Goal: Information Seeking & Learning: Find specific fact

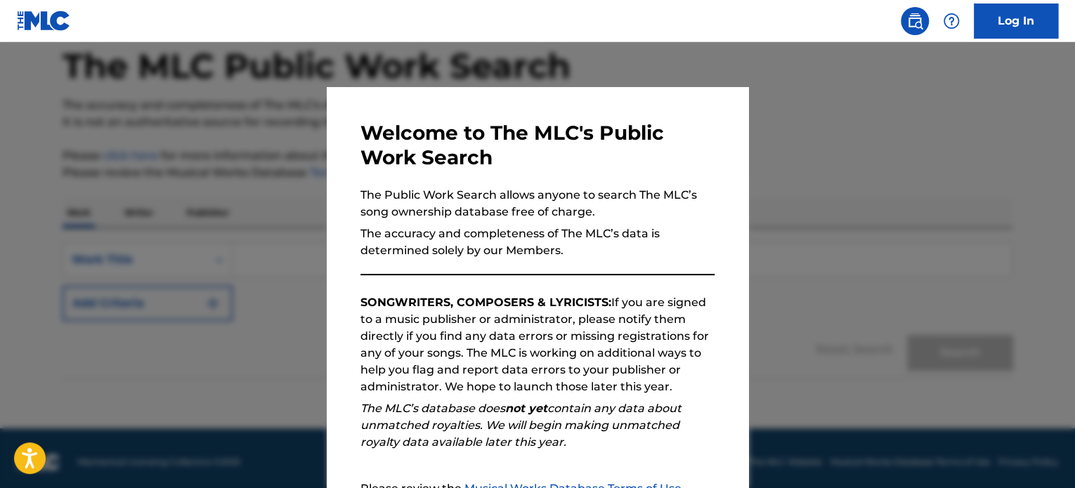
scroll to position [155, 0]
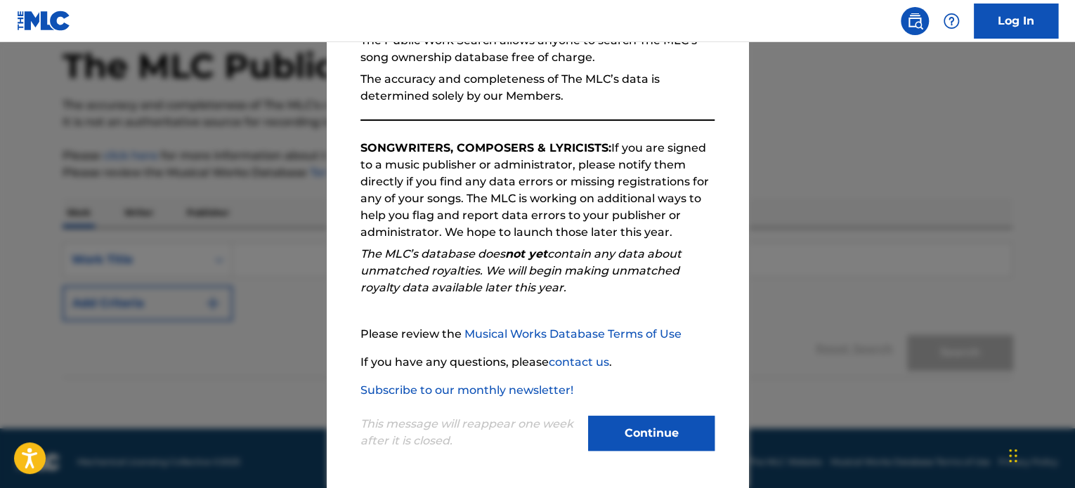
click at [654, 429] on button "Continue" at bounding box center [651, 433] width 126 height 35
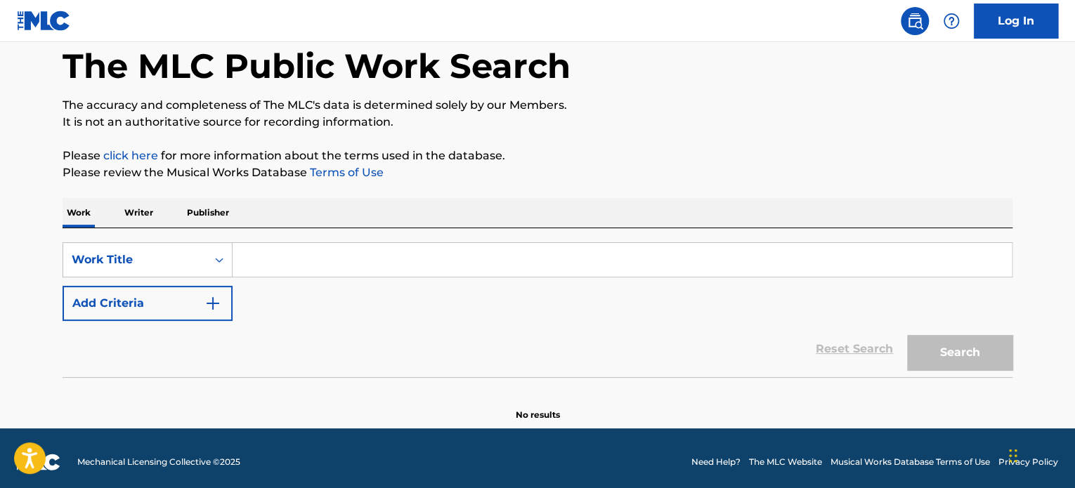
click at [349, 268] on input "Search Form" at bounding box center [621, 260] width 779 height 34
drag, startPoint x: 143, startPoint y: 210, endPoint x: 221, endPoint y: 261, distance: 93.3
click at [143, 211] on p "Writer" at bounding box center [138, 213] width 37 height 30
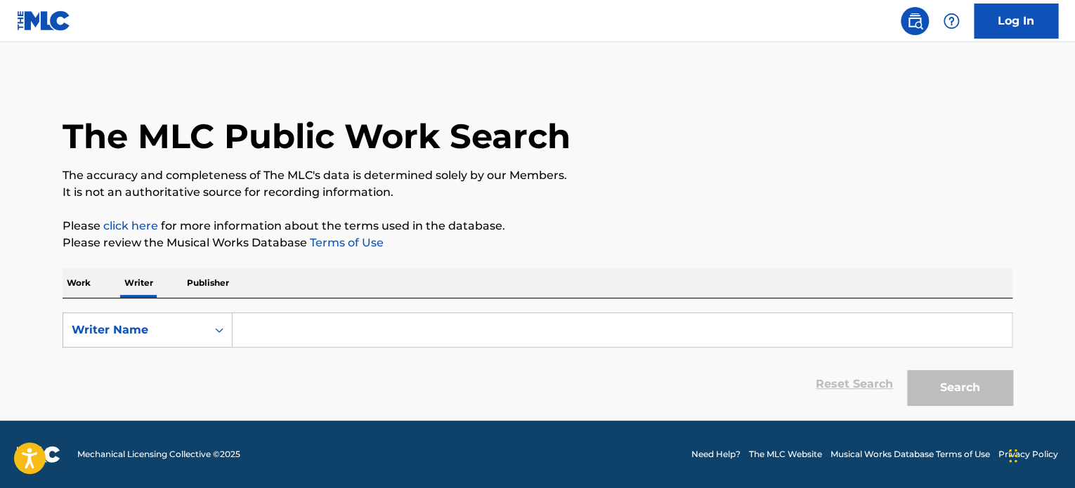
click at [298, 331] on input "Search Form" at bounding box center [621, 330] width 779 height 34
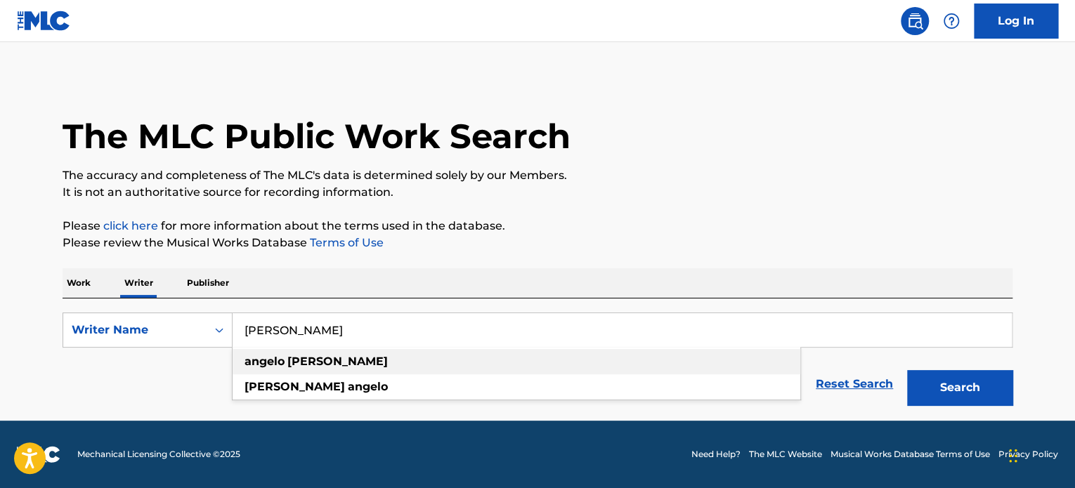
type input "[PERSON_NAME]"
click at [343, 354] on div "angelo robb" at bounding box center [516, 361] width 568 height 25
click at [964, 391] on button "Search" at bounding box center [959, 387] width 105 height 35
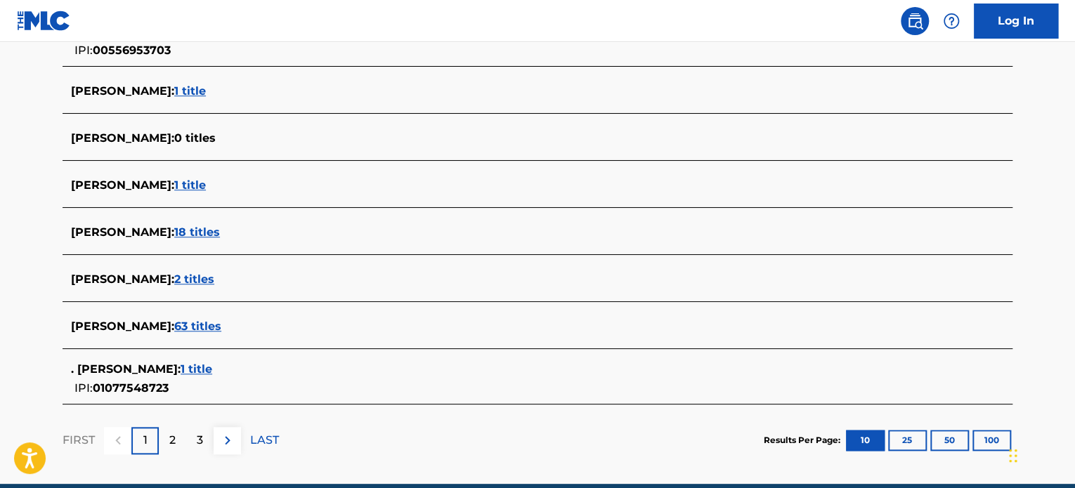
scroll to position [587, 0]
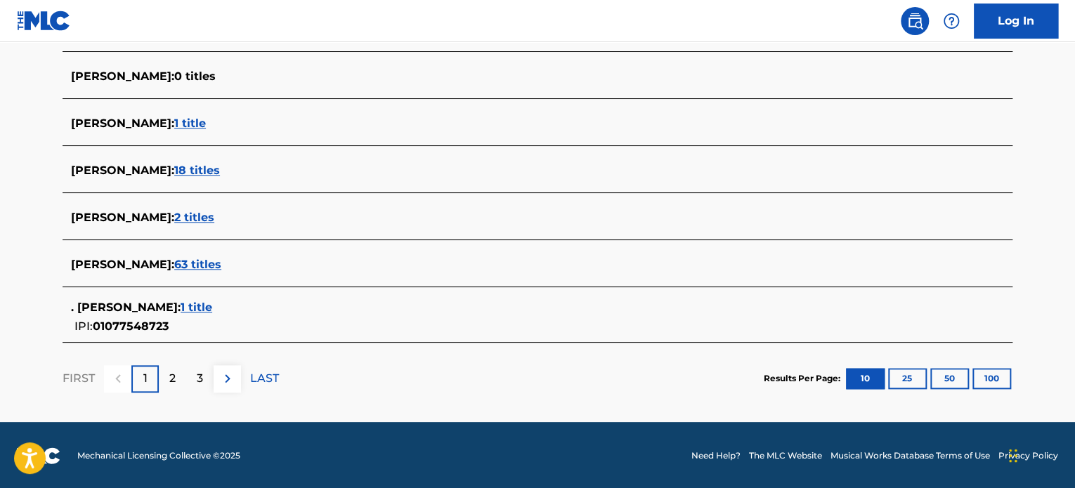
click at [198, 263] on span "63 titles" at bounding box center [197, 264] width 47 height 13
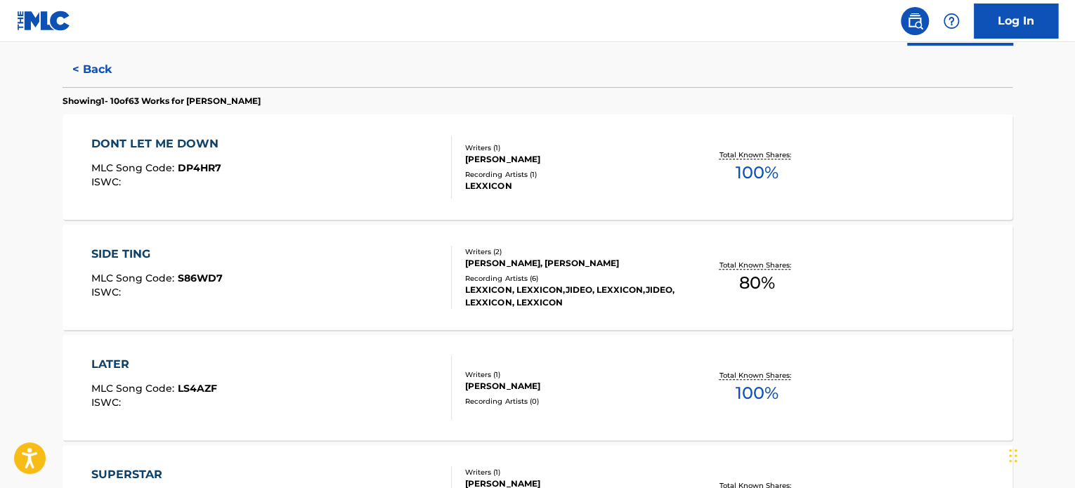
scroll to position [306, 0]
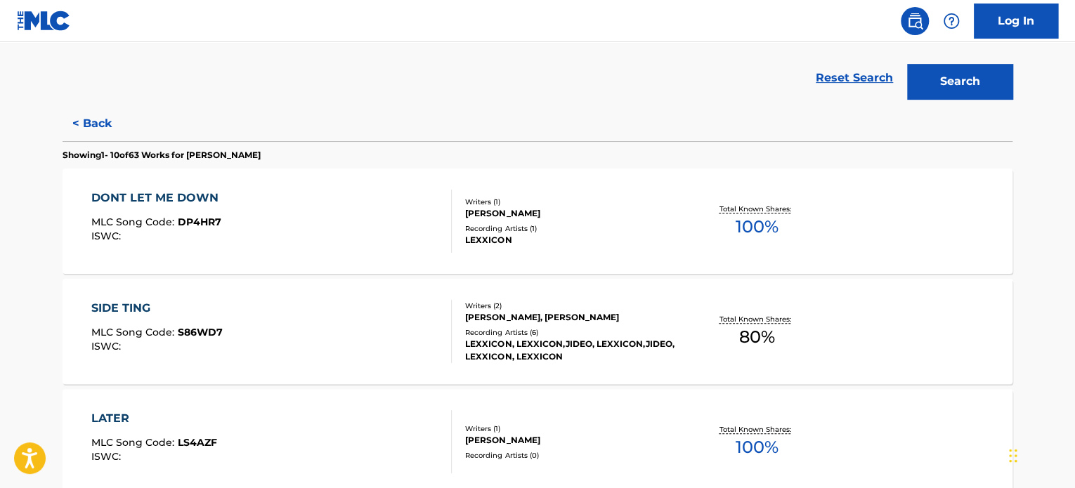
click at [104, 126] on button "< Back" at bounding box center [105, 123] width 84 height 35
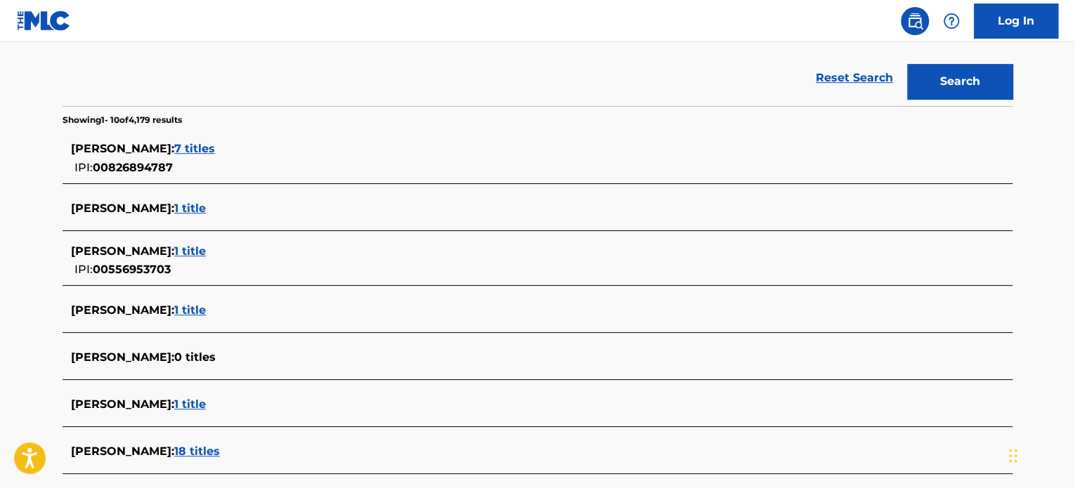
click at [181, 148] on span "7 titles" at bounding box center [194, 148] width 41 height 13
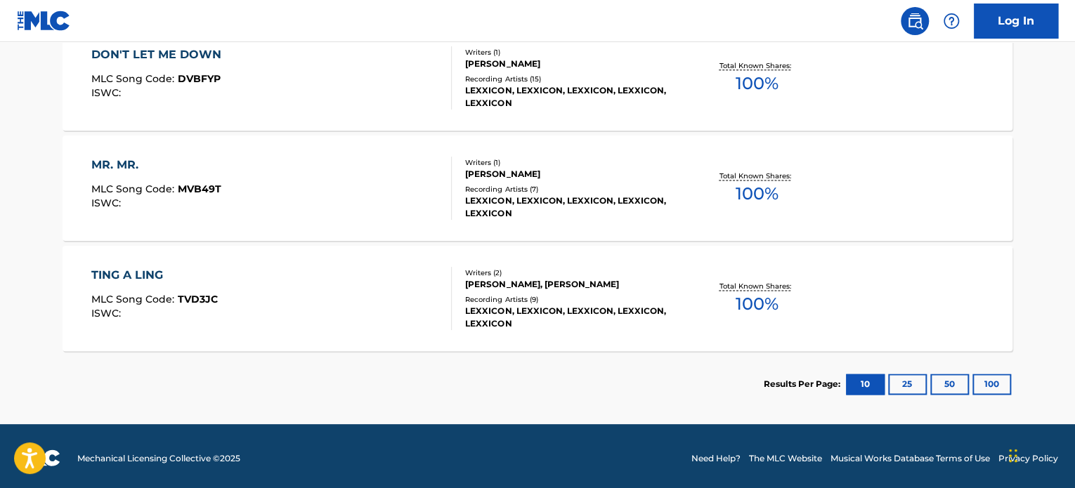
scroll to position [893, 0]
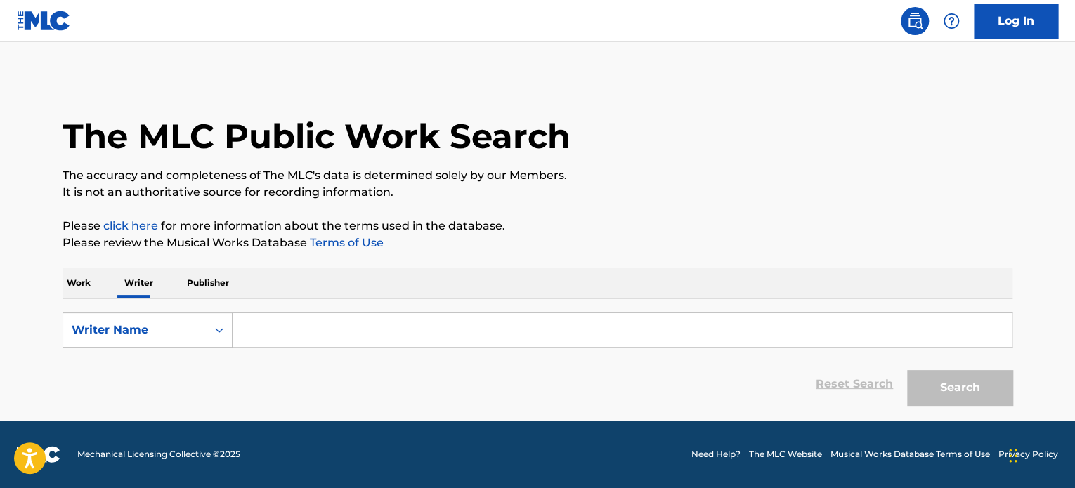
click at [301, 320] on input "Search Form" at bounding box center [621, 330] width 779 height 34
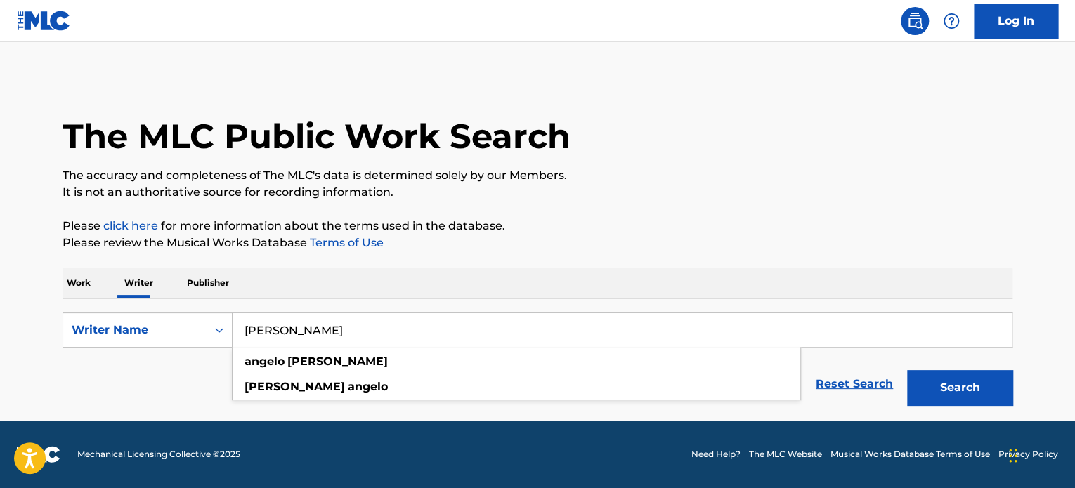
type input "[PERSON_NAME]"
click at [971, 384] on button "Search" at bounding box center [959, 387] width 105 height 35
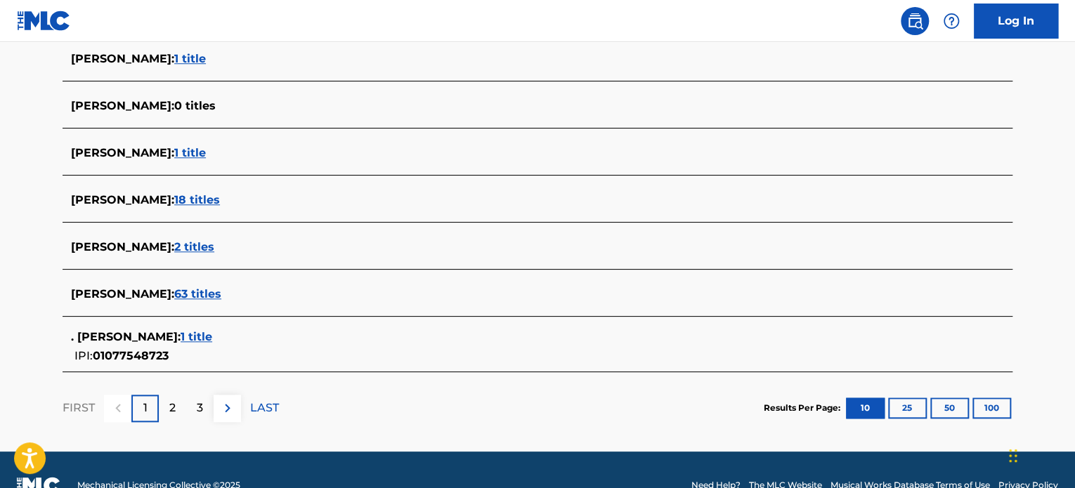
scroll to position [562, 0]
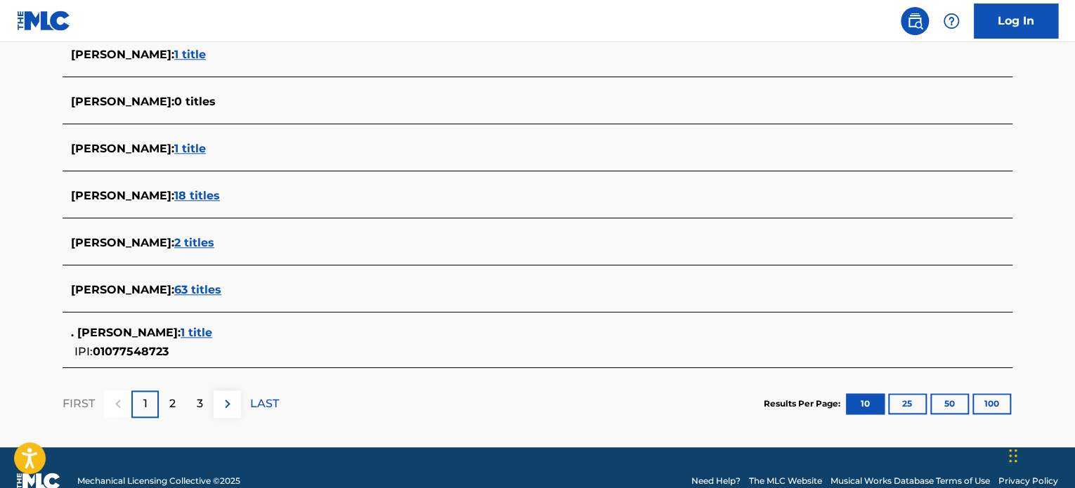
click at [193, 291] on span "63 titles" at bounding box center [197, 289] width 47 height 13
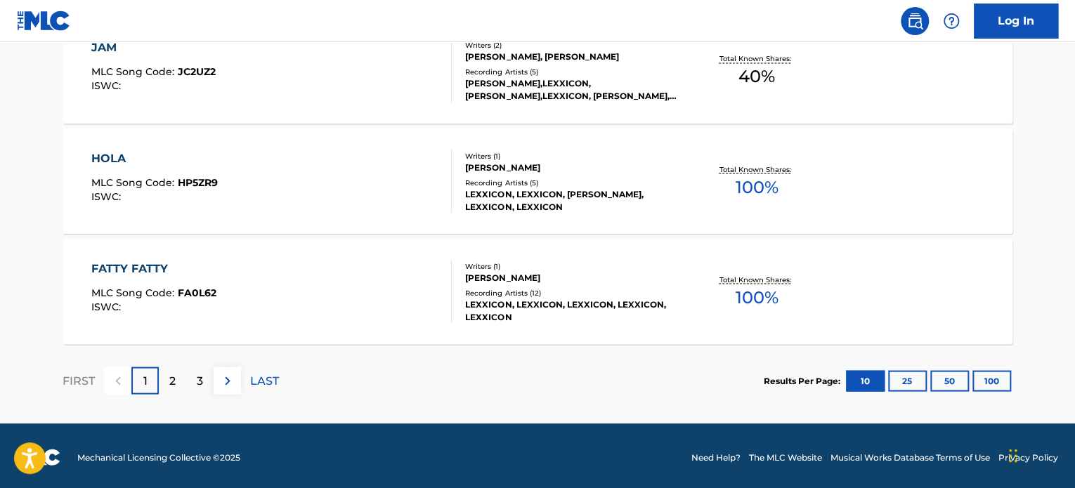
scroll to position [1231, 0]
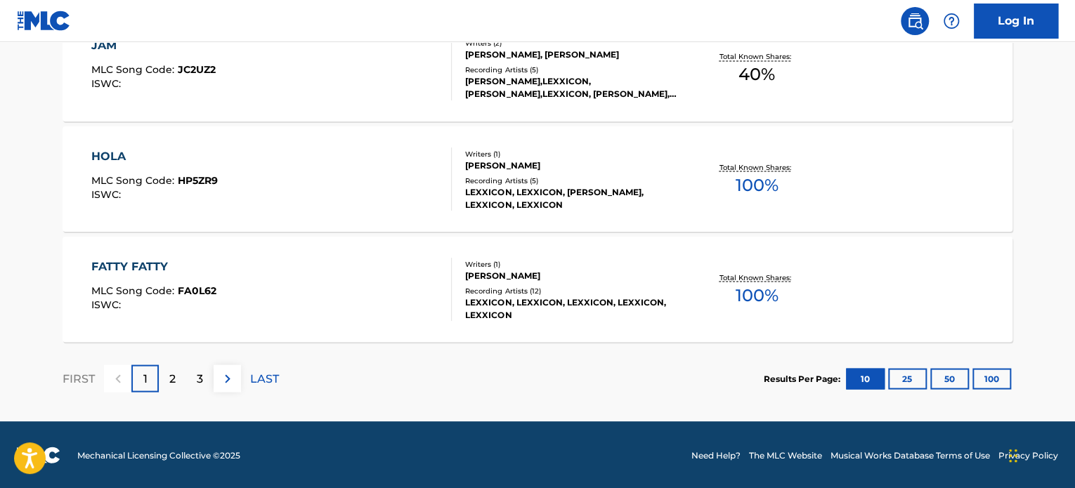
click at [903, 381] on button "25" at bounding box center [907, 378] width 39 height 21
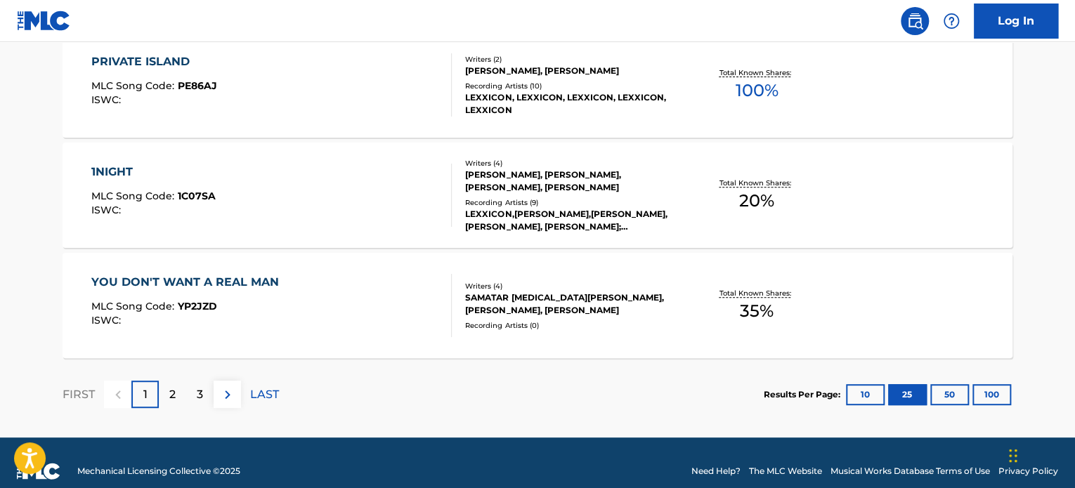
scroll to position [2885, 0]
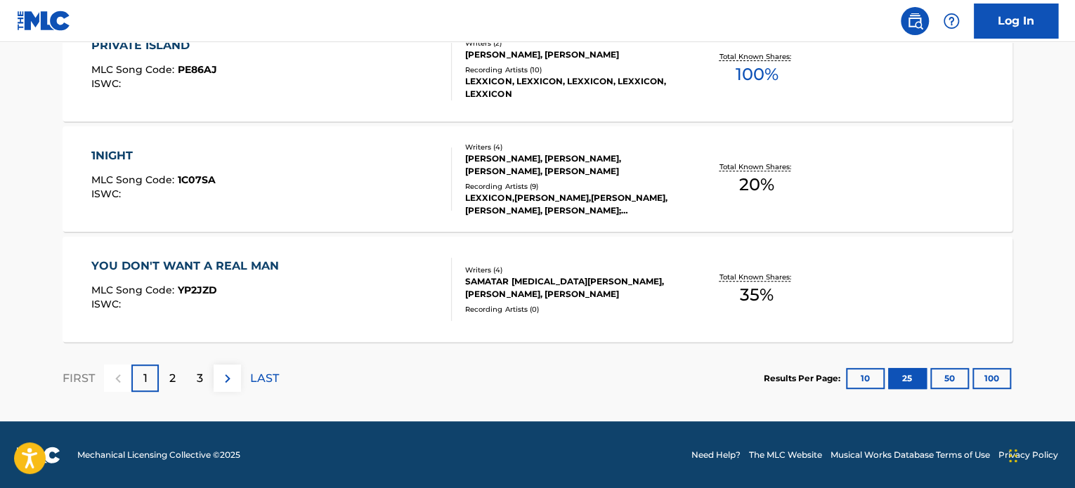
click at [936, 379] on button "50" at bounding box center [949, 378] width 39 height 21
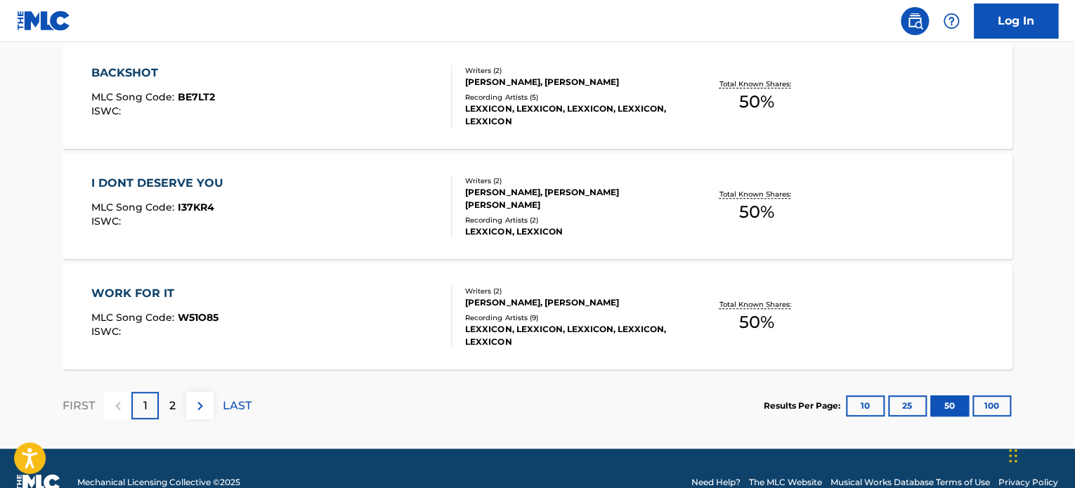
scroll to position [5642, 0]
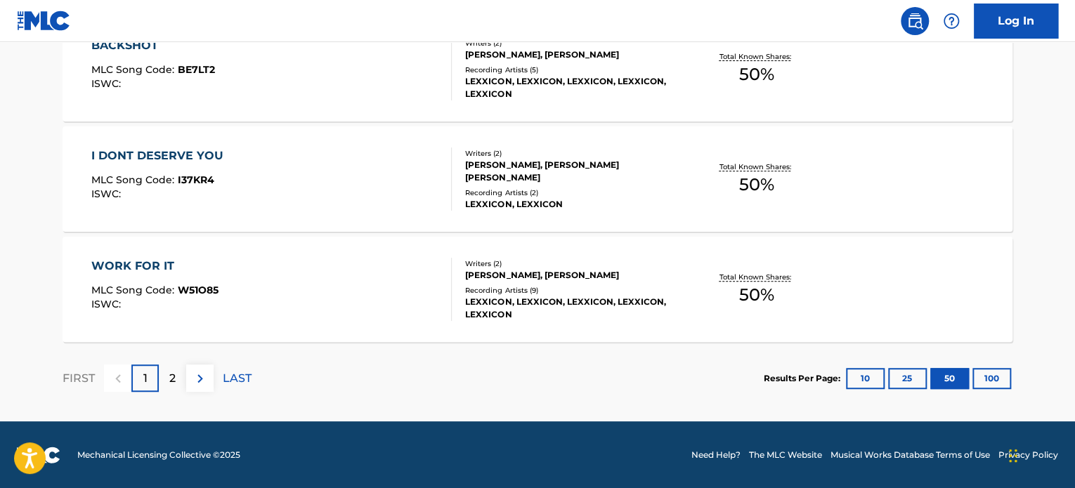
click at [980, 377] on button "100" at bounding box center [991, 378] width 39 height 21
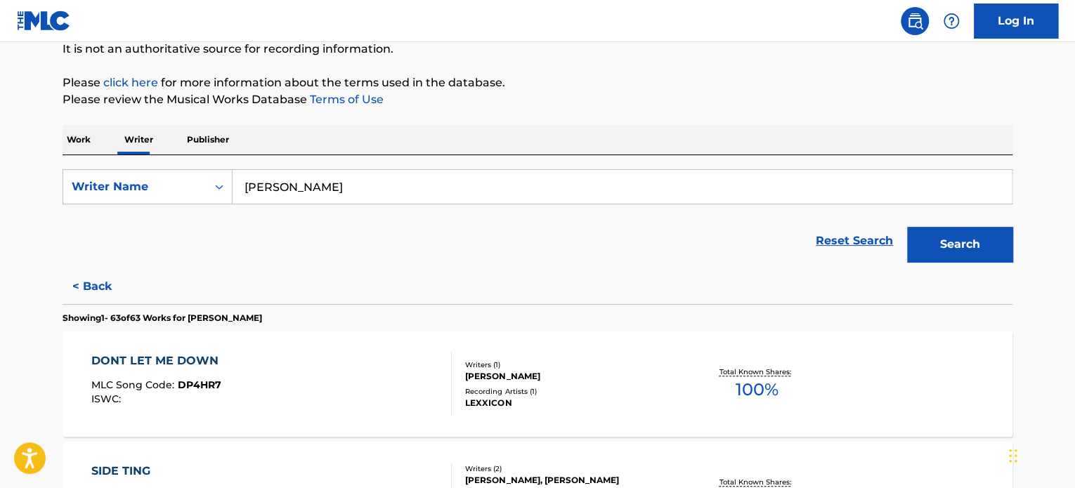
scroll to position [0, 0]
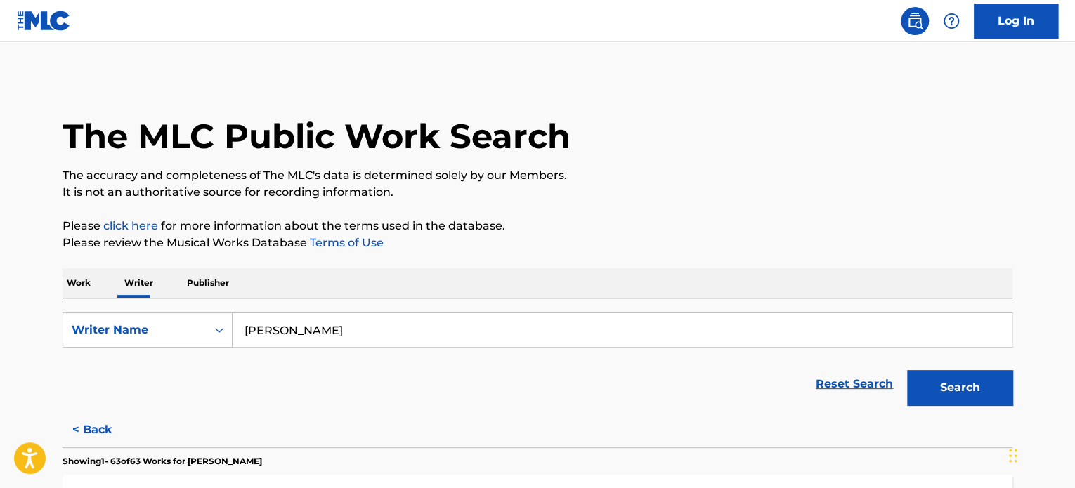
click at [63, 22] on img at bounding box center [44, 21] width 54 height 20
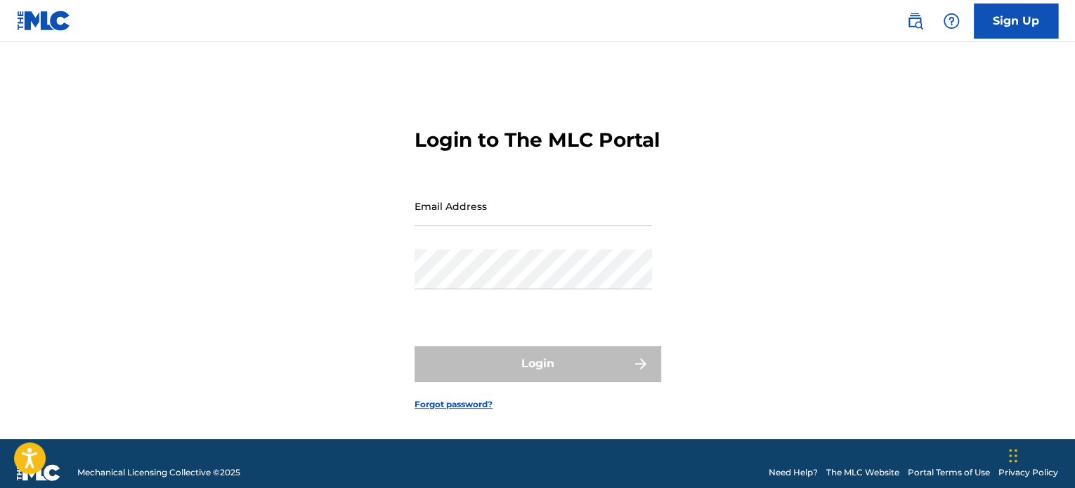
click at [1016, 19] on link "Sign Up" at bounding box center [1016, 21] width 84 height 35
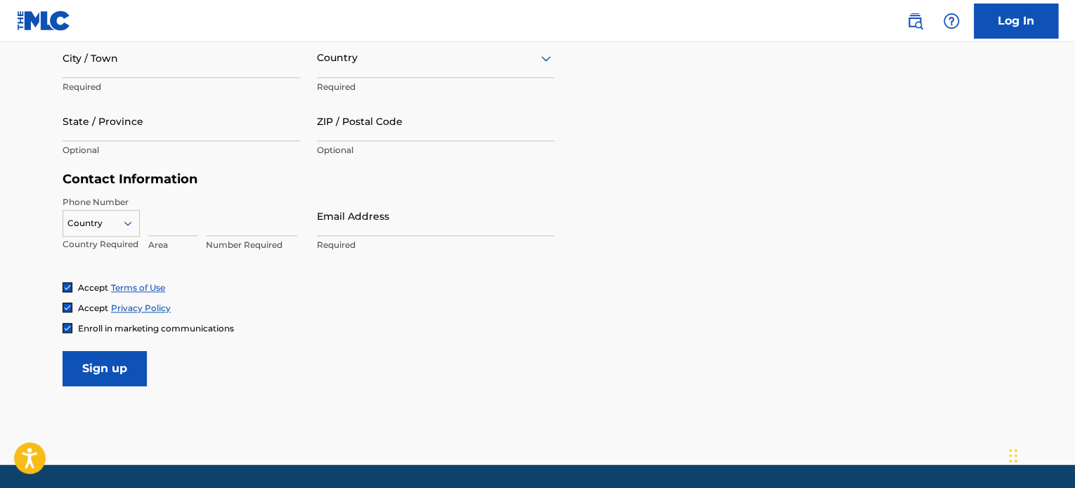
scroll to position [610, 0]
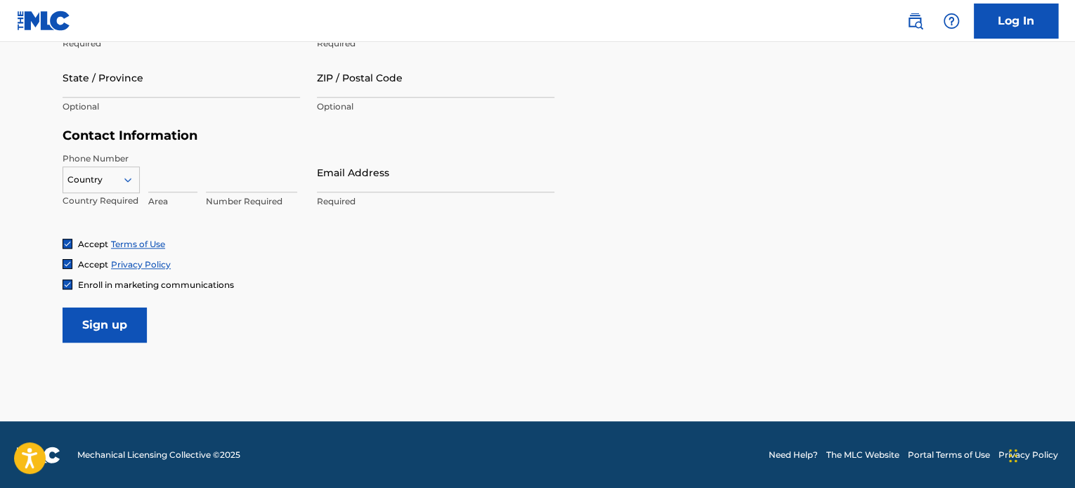
click at [774, 454] on link "Need Help?" at bounding box center [792, 455] width 49 height 13
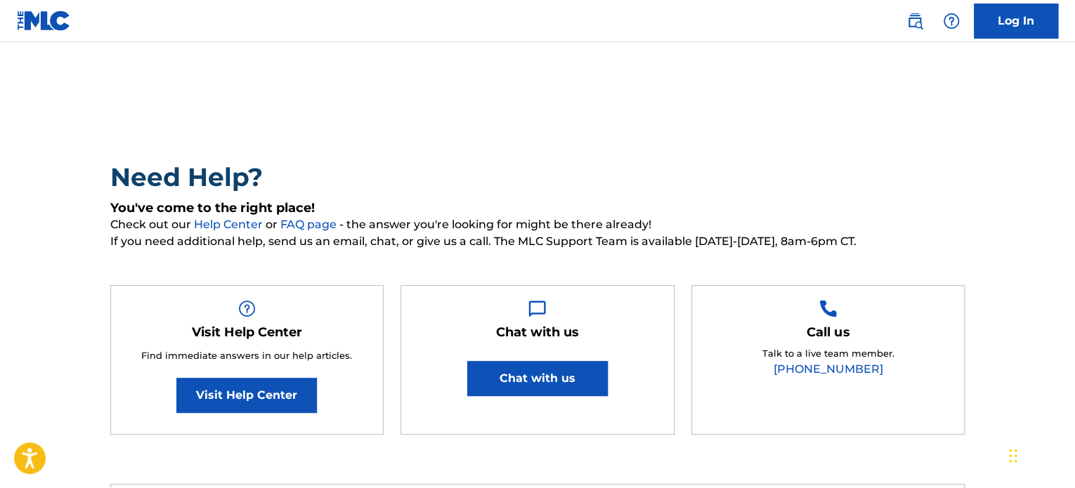
click at [39, 32] on link at bounding box center [44, 20] width 54 height 41
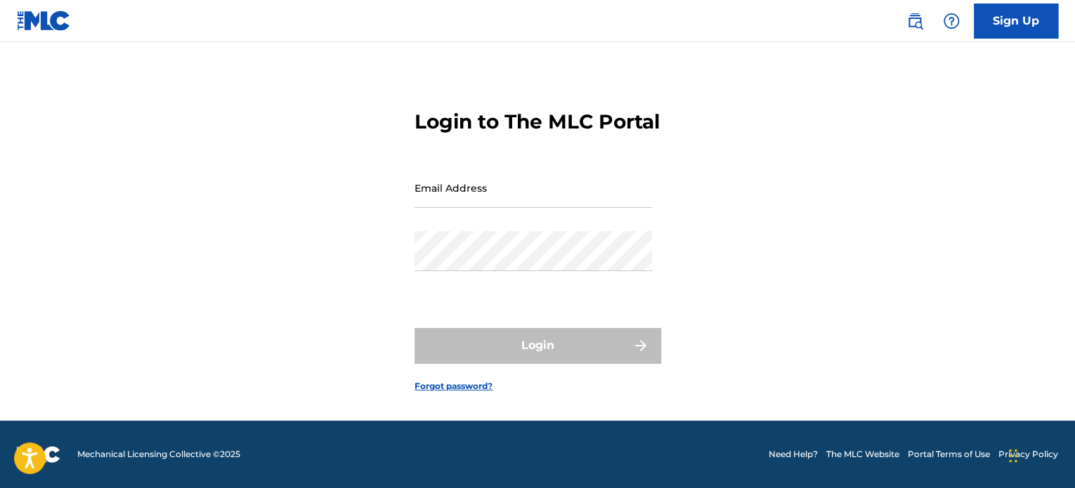
scroll to position [31, 0]
